Goal: Transaction & Acquisition: Book appointment/travel/reservation

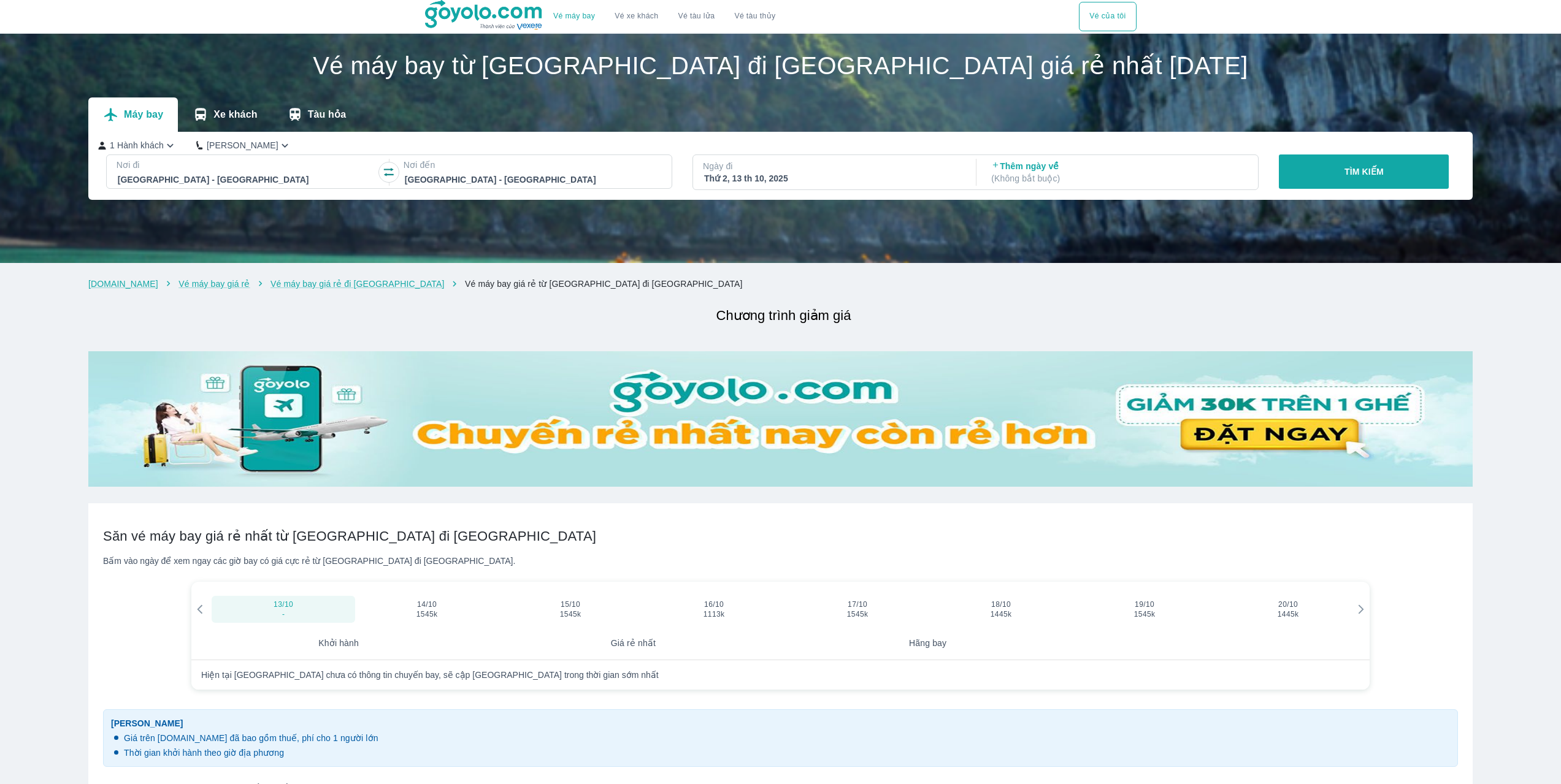
scroll to position [505, 0]
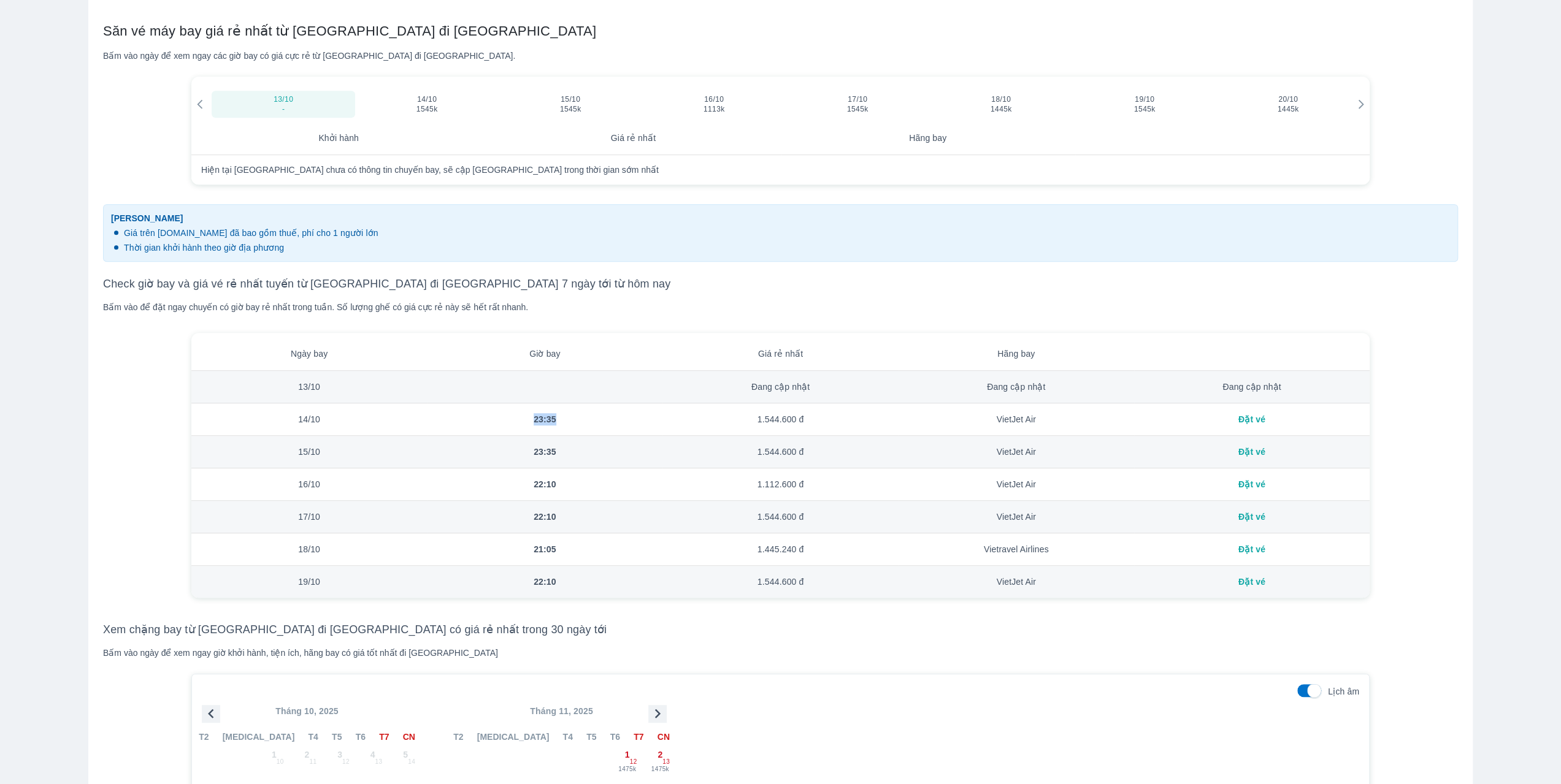
drag, startPoint x: 526, startPoint y: 415, endPoint x: 573, endPoint y: 410, distance: 47.3
click at [573, 410] on td "23:35" at bounding box center [544, 419] width 236 height 32
click at [682, 422] on td "1.544.600 đ" at bounding box center [780, 419] width 236 height 32
drag, startPoint x: 750, startPoint y: 422, endPoint x: 992, endPoint y: 422, distance: 242.0
click at [931, 415] on tr "[DATE] 23:35 1.544.600 đ VietJet Air Đặt vé" at bounding box center [780, 419] width 1178 height 32
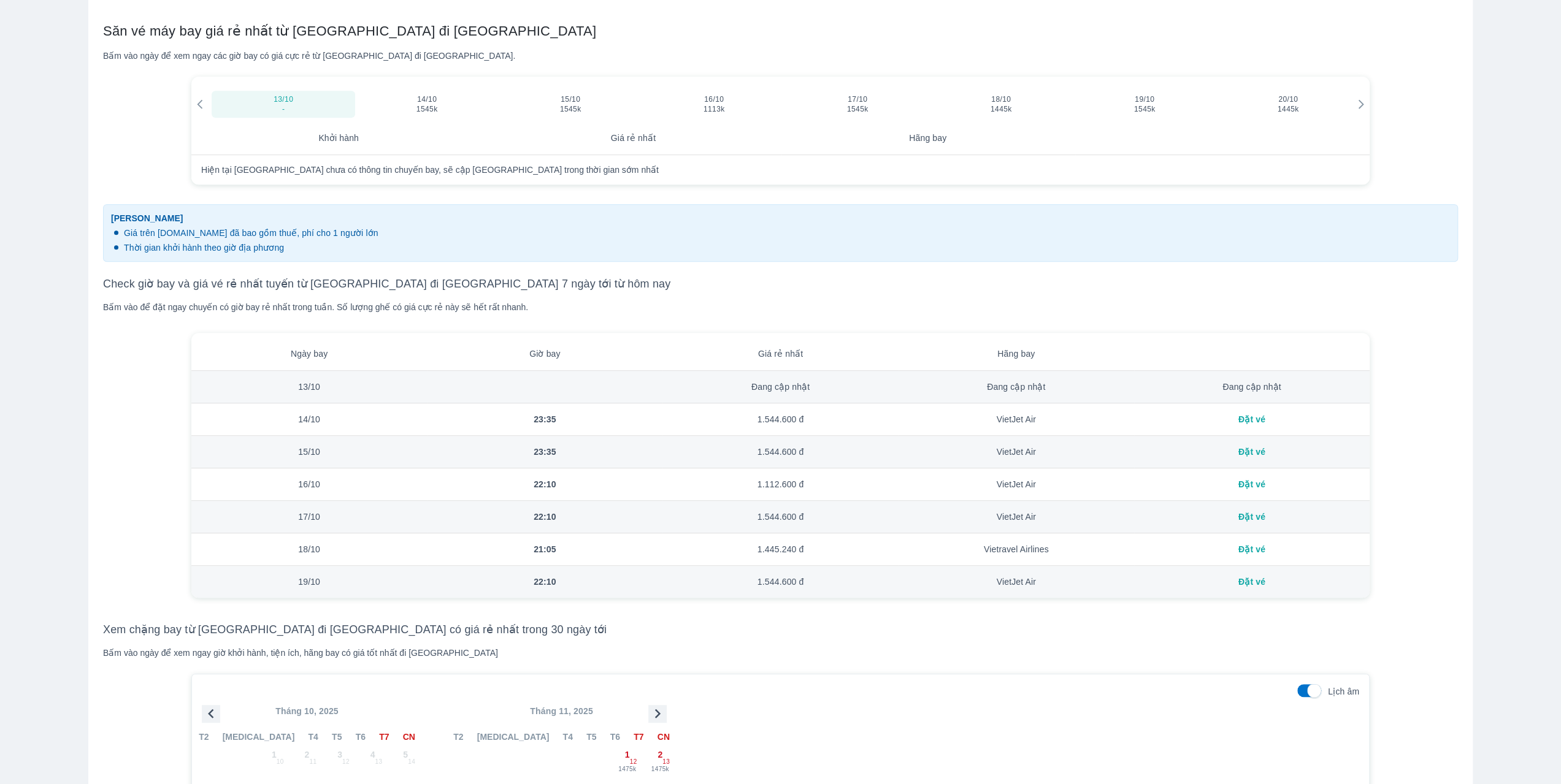
click at [1064, 427] on td "VietJet Air" at bounding box center [1016, 419] width 236 height 32
click at [1264, 418] on div "Đặt vé" at bounding box center [1252, 419] width 216 height 12
